Goal: Task Accomplishment & Management: Manage account settings

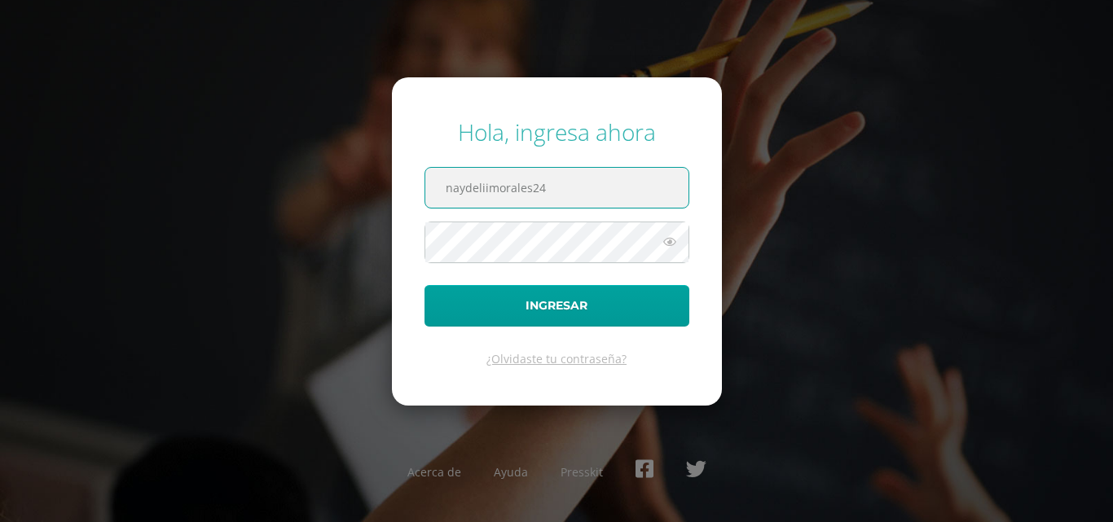
click at [561, 202] on input "naydeliimorales24" at bounding box center [556, 188] width 263 height 40
type input "[EMAIL_ADDRESS][DOMAIN_NAME]"
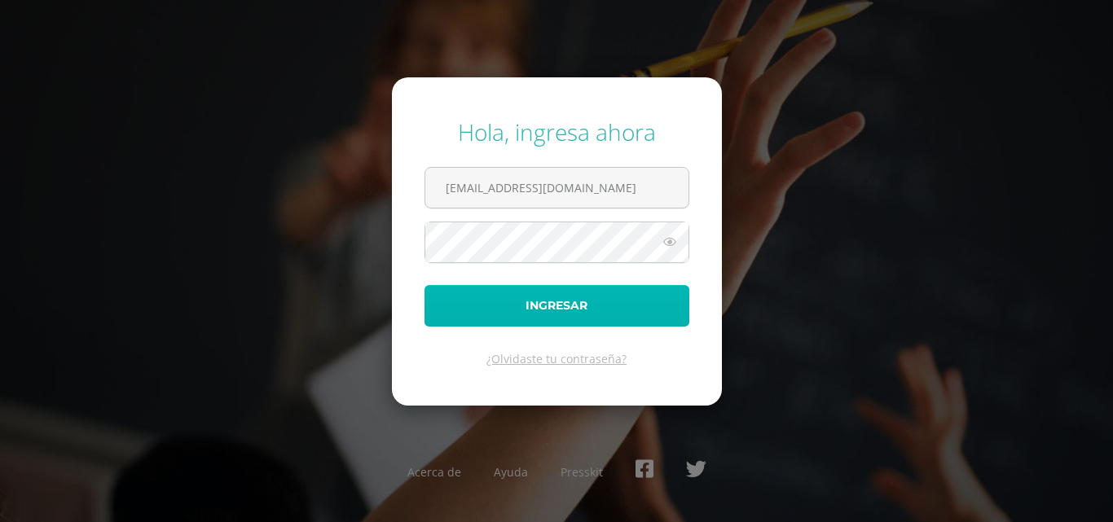
click at [459, 289] on button "Ingresar" at bounding box center [556, 306] width 265 height 42
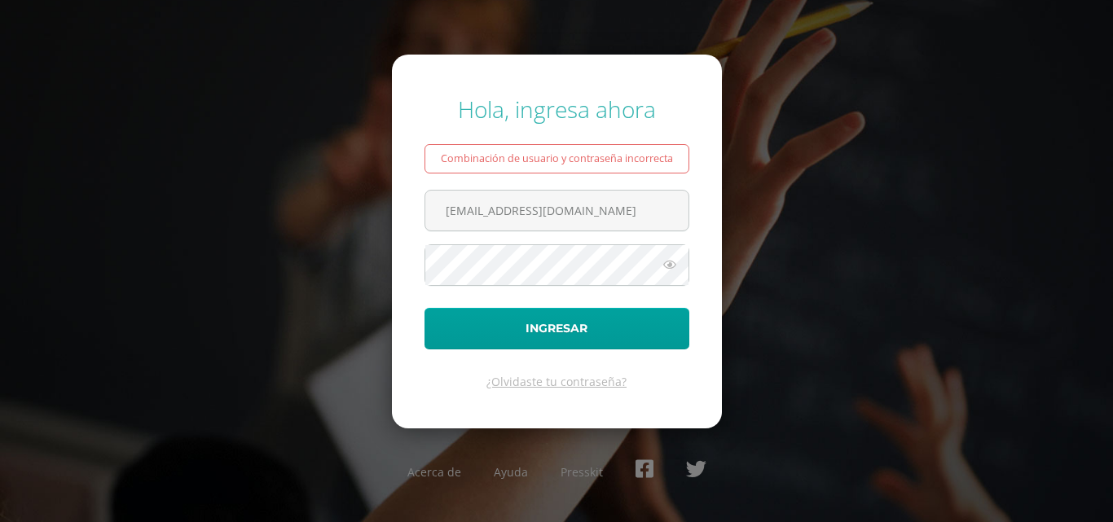
click at [675, 270] on icon at bounding box center [669, 265] width 21 height 20
click at [671, 270] on icon at bounding box center [668, 265] width 23 height 20
click at [661, 256] on icon at bounding box center [669, 265] width 21 height 20
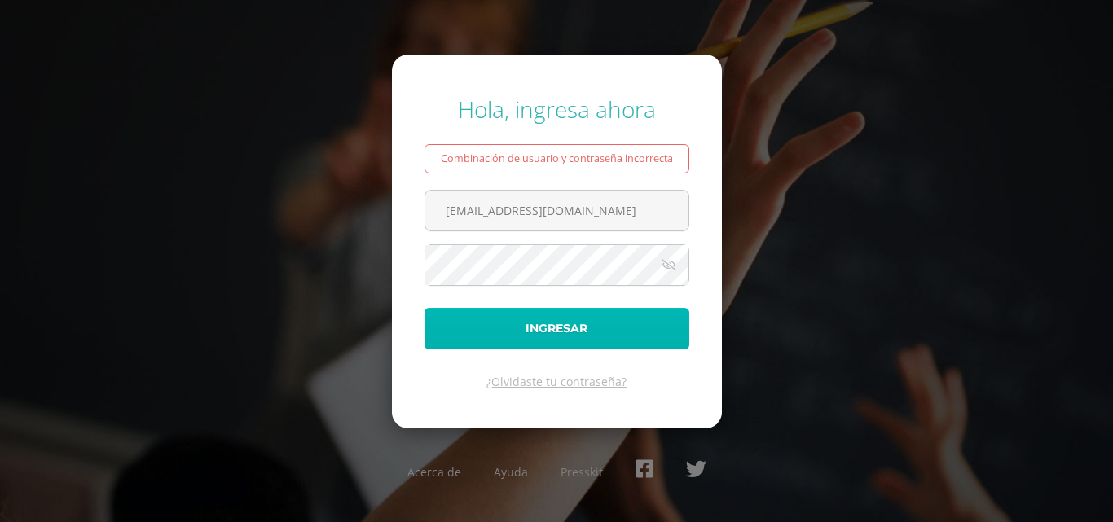
click at [477, 316] on button "Ingresar" at bounding box center [556, 329] width 265 height 42
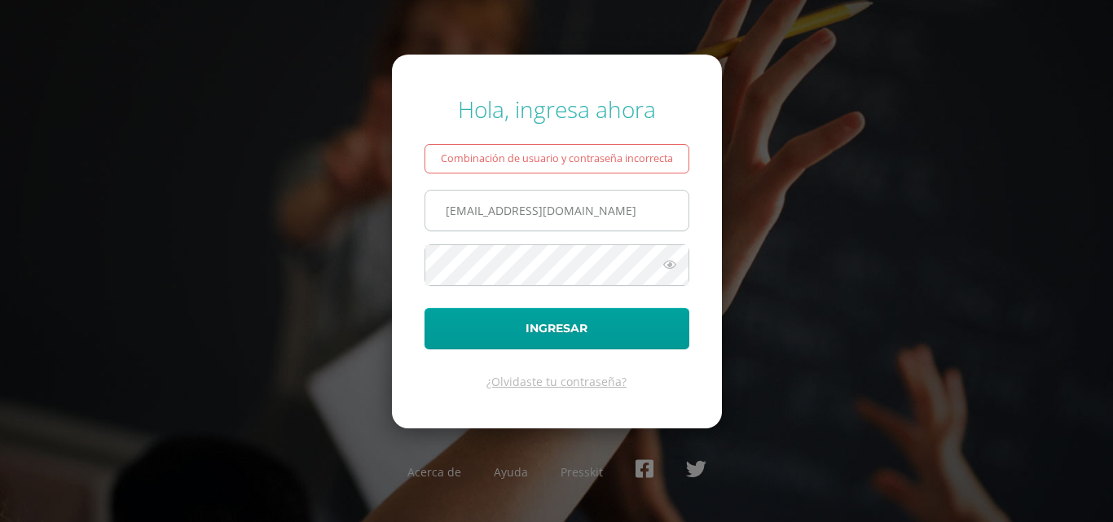
click at [488, 212] on input "[EMAIL_ADDRESS][DOMAIN_NAME]" at bounding box center [556, 211] width 263 height 40
type input "naydeliinmorales24@maiagt.org"
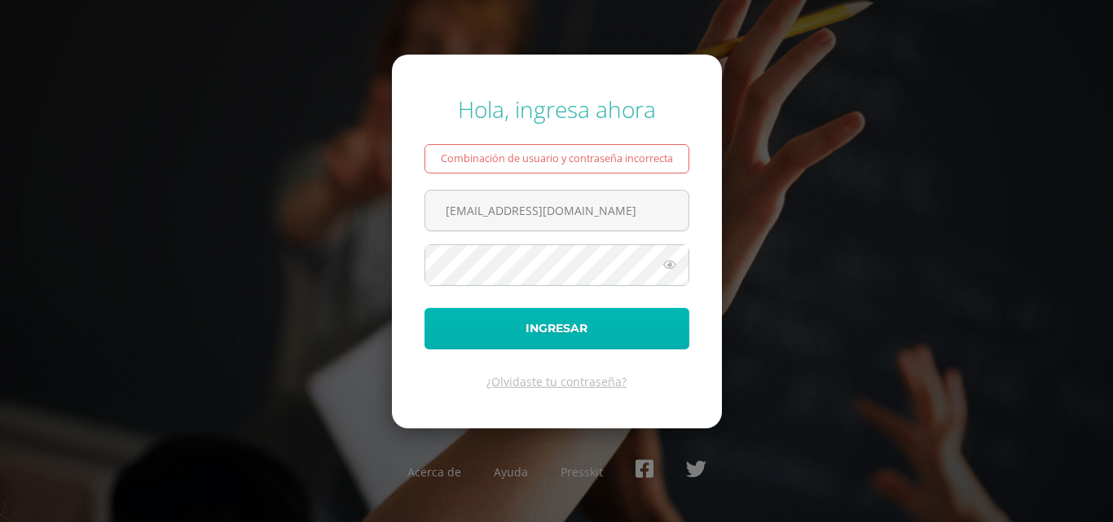
click at [535, 317] on button "Ingresar" at bounding box center [556, 329] width 265 height 42
